Goal: Transaction & Acquisition: Subscribe to service/newsletter

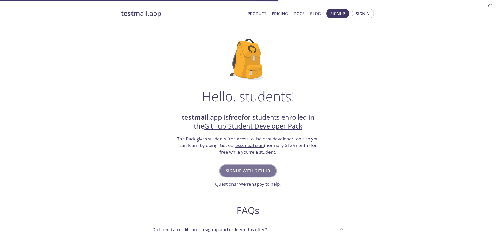
drag, startPoint x: 0, startPoint y: 0, endPoint x: 260, endPoint y: 171, distance: 311.8
click at [260, 171] on span "Signup with GitHub" at bounding box center [248, 170] width 45 height 7
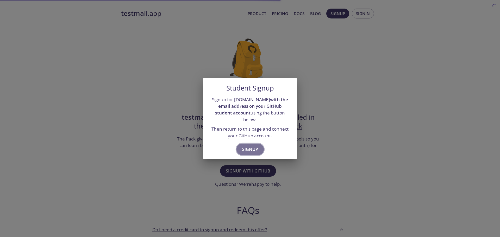
click at [252, 147] on span "Signup" at bounding box center [250, 149] width 16 height 7
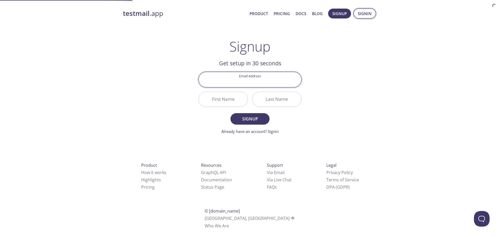
click at [365, 14] on span "Signin" at bounding box center [365, 13] width 14 height 7
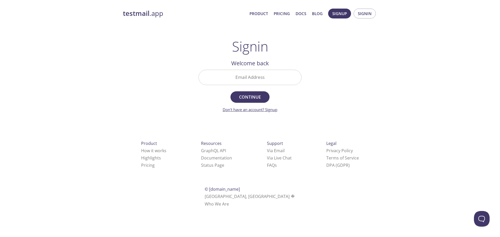
click at [272, 111] on link "Don't have an account? Signup" at bounding box center [250, 109] width 55 height 5
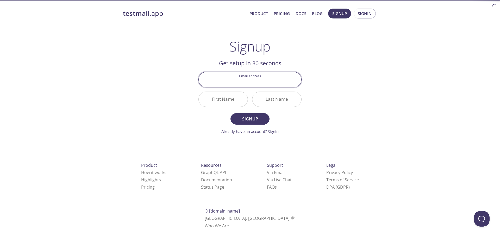
click at [250, 76] on input "Email Address" at bounding box center [250, 79] width 103 height 15
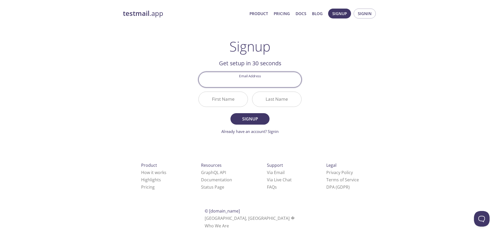
paste input "173938556+hakodev2k@users.noreply.github.com"
type input "173938556+hakodev2k@users.noreply.github.com"
click at [225, 99] on input "First Name" at bounding box center [223, 99] width 49 height 15
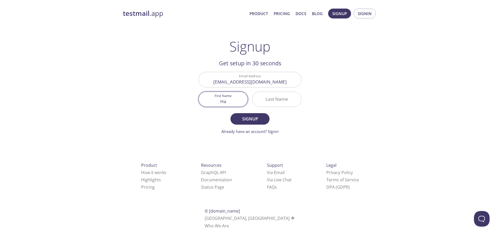
drag, startPoint x: 230, startPoint y: 98, endPoint x: 208, endPoint y: 102, distance: 22.7
click at [208, 102] on input "Ha" at bounding box center [223, 99] width 49 height 15
type input "Ha"
click at [252, 122] on span "Signup" at bounding box center [250, 118] width 28 height 7
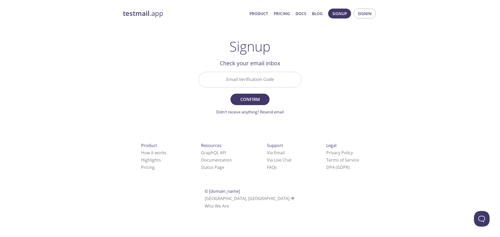
click at [254, 73] on input "Email Verification Code" at bounding box center [250, 79] width 103 height 15
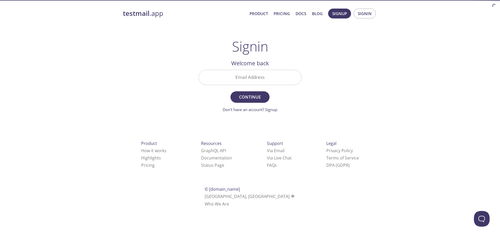
click at [265, 70] on input "Email Address" at bounding box center [250, 77] width 103 height 15
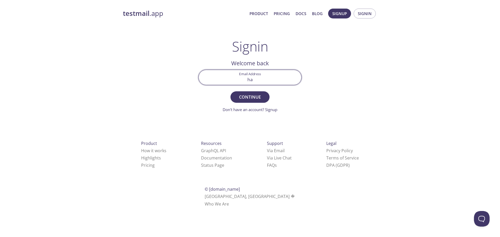
type input "ha5210032@lms.utc.edu.vn"
click at [230, 91] on button "Continue" at bounding box center [249, 96] width 39 height 11
click at [285, 81] on input "ha5210032@lms.utc.edu.vn" at bounding box center [250, 77] width 103 height 15
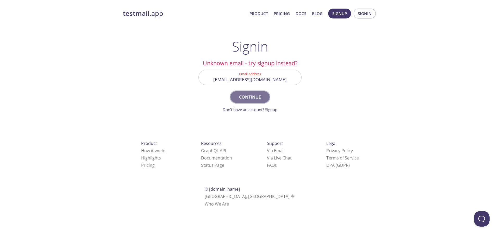
click at [258, 96] on span "Continue" at bounding box center [250, 97] width 28 height 7
click at [281, 80] on input "ha5210032@lms.utc.edu.vn" at bounding box center [250, 77] width 103 height 15
click at [273, 108] on link "Don't have an account? Signup" at bounding box center [250, 109] width 55 height 5
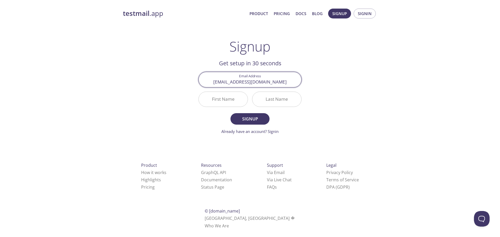
type input "ha5210032@lms.utc.edu.vn"
click at [229, 100] on input "First Name" at bounding box center [223, 99] width 49 height 15
type input "Ha"
click at [244, 118] on span "Signup" at bounding box center [250, 118] width 28 height 7
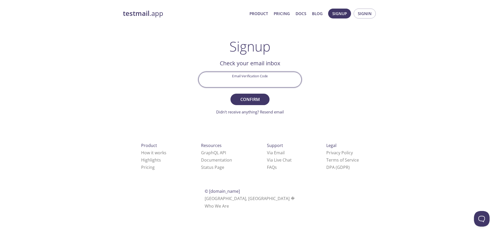
click at [264, 75] on input "Email Verification Code" at bounding box center [250, 79] width 103 height 15
type input "75L6694"
click at [252, 99] on span "Confirm" at bounding box center [250, 99] width 28 height 7
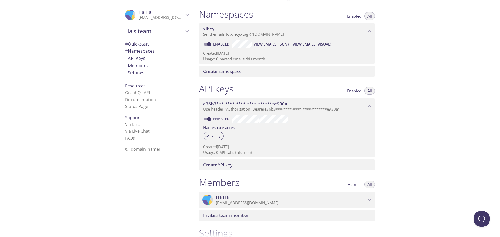
scroll to position [55, 0]
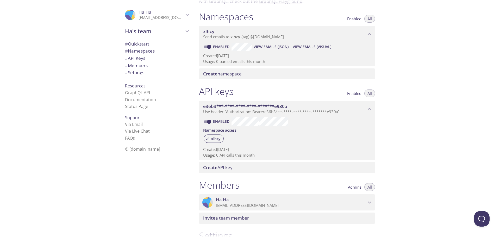
click at [234, 107] on span "e36b3***-****-****-****-*******e930a" at bounding box center [245, 106] width 84 height 6
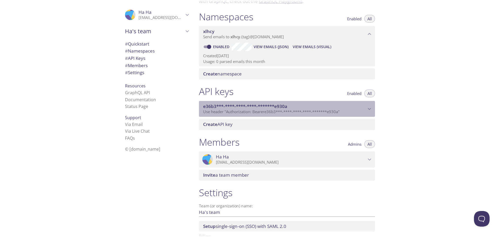
click at [234, 107] on span "e36b3***-****-****-****-*******e930a" at bounding box center [245, 106] width 84 height 6
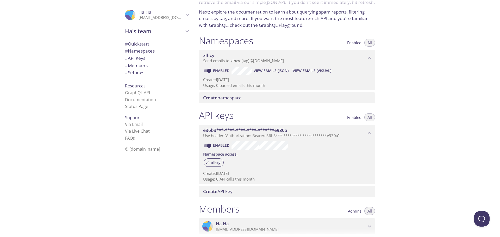
scroll to position [3, 0]
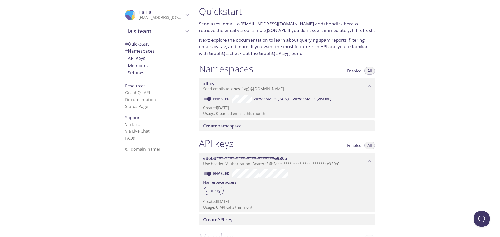
click at [336, 25] on link "click here" at bounding box center [344, 24] width 20 height 6
click at [334, 24] on link "click here" at bounding box center [344, 24] width 20 height 6
